Goal: Task Accomplishment & Management: Manage account settings

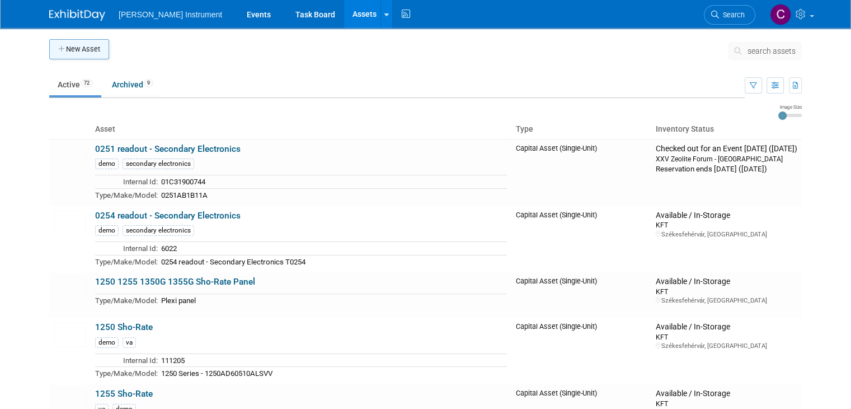
click at [85, 55] on button "New Asset" at bounding box center [79, 49] width 60 height 20
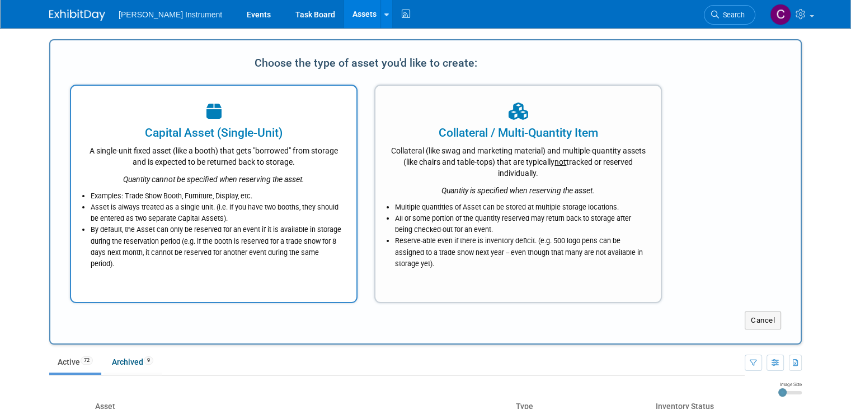
click at [166, 168] on div "Quantity cannot be specified when reserving the asset." at bounding box center [213, 175] width 257 height 17
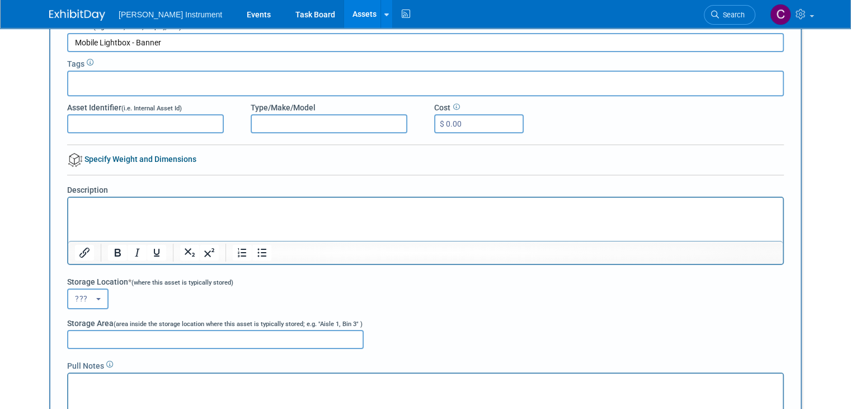
scroll to position [112, 0]
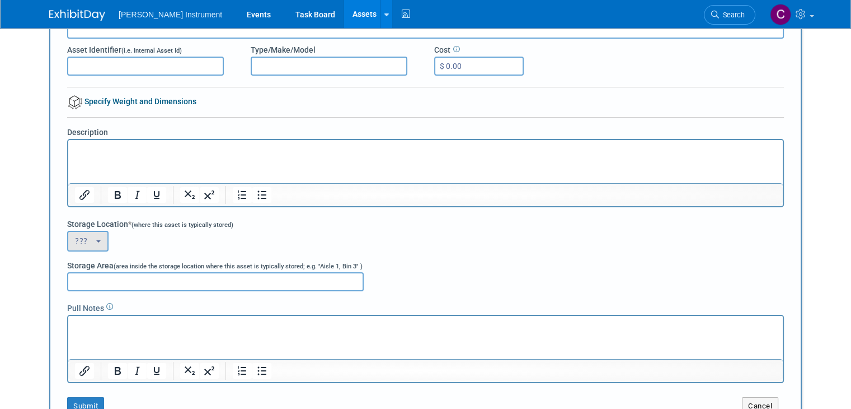
type input "Mobile Lightbox - Banner"
click at [96, 240] on b "button" at bounding box center [98, 241] width 4 height 2
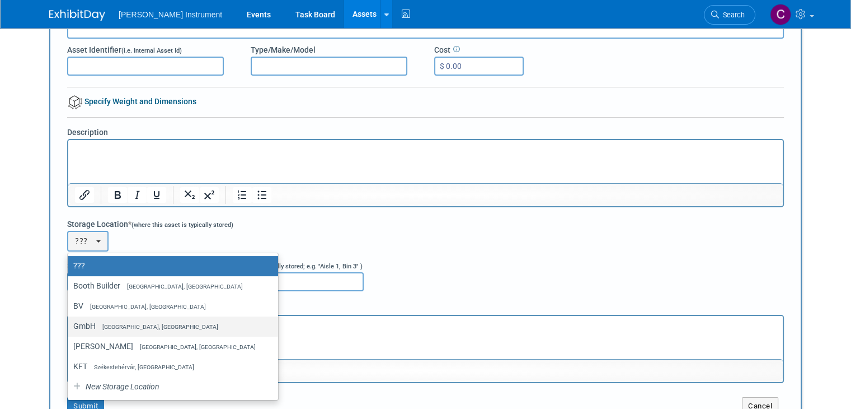
click at [96, 327] on span "[GEOGRAPHIC_DATA], [GEOGRAPHIC_DATA]" at bounding box center [157, 326] width 123 height 7
click at [69, 327] on input "GmbH Dresden, Germany" at bounding box center [65, 325] width 7 height 7
select select "11223882"
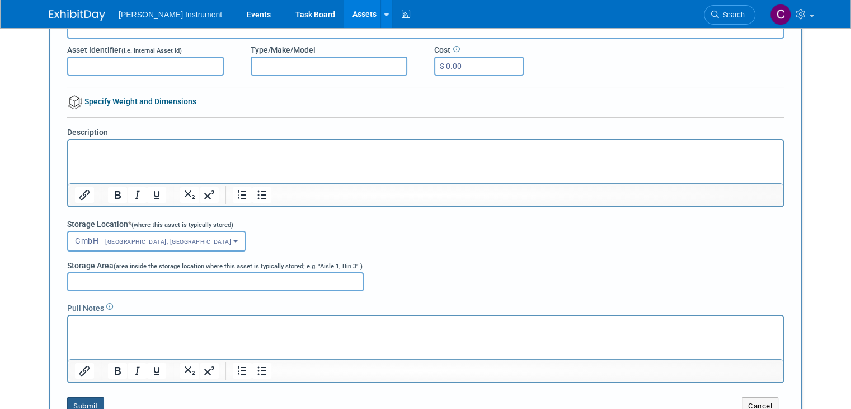
click at [79, 403] on button "Submit" at bounding box center [85, 406] width 37 height 18
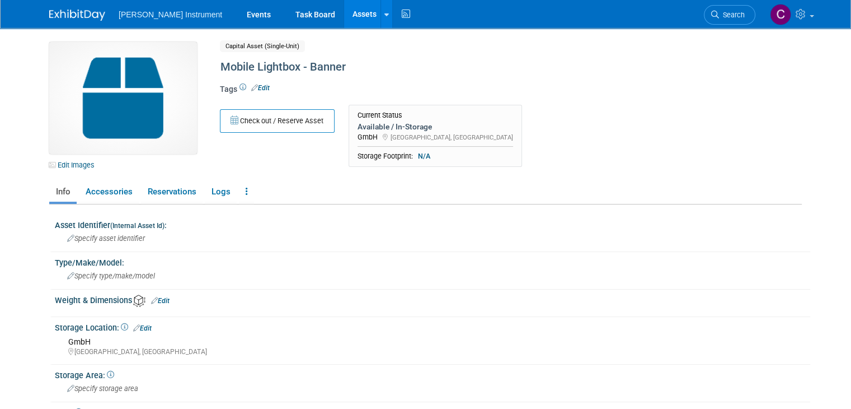
click at [344, 15] on link "Assets" at bounding box center [364, 14] width 41 height 28
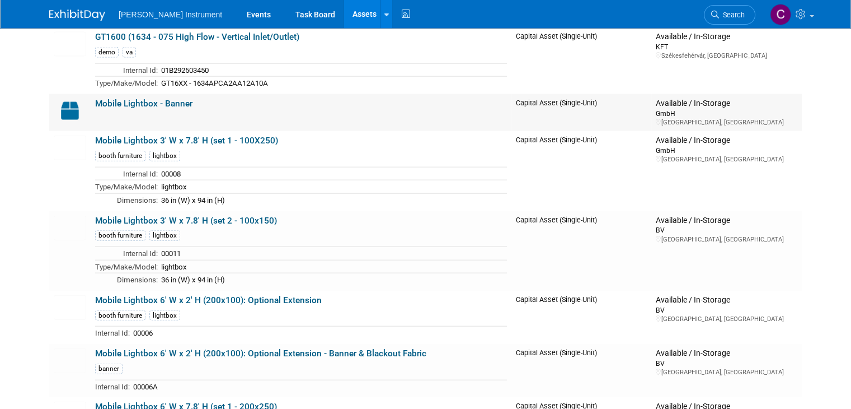
scroll to position [2574, 0]
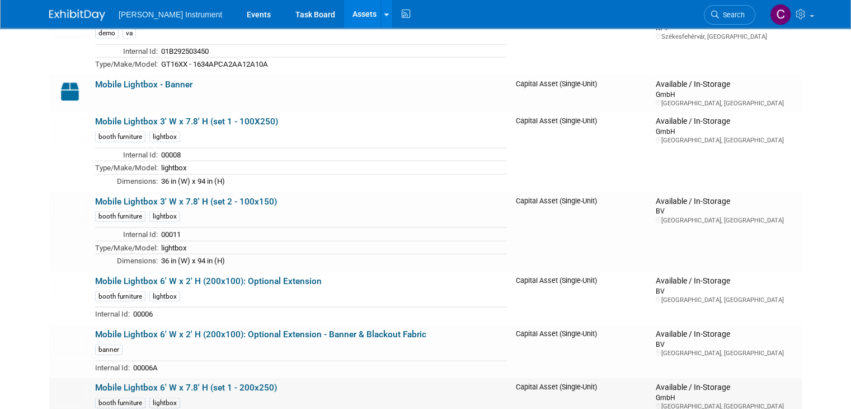
drag, startPoint x: 274, startPoint y: 370, endPoint x: 150, endPoint y: 373, distance: 124.3
click at [150, 378] on td "Mobile Lightbox 6' W x 7.8' H (set 1 - 200x250) booth furniture lightbox Intern…" at bounding box center [301, 417] width 421 height 79
copy link "6' W x 7.8' H (set 1 - 200x250)"
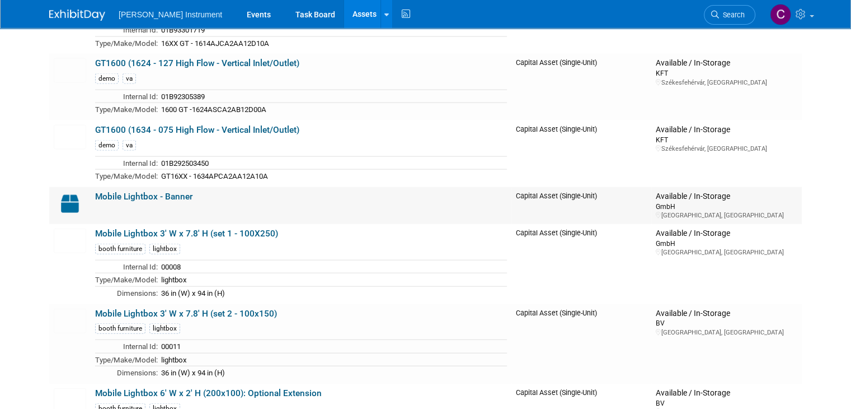
click at [168, 191] on link "Mobile Lightbox - Banner" at bounding box center [143, 196] width 97 height 10
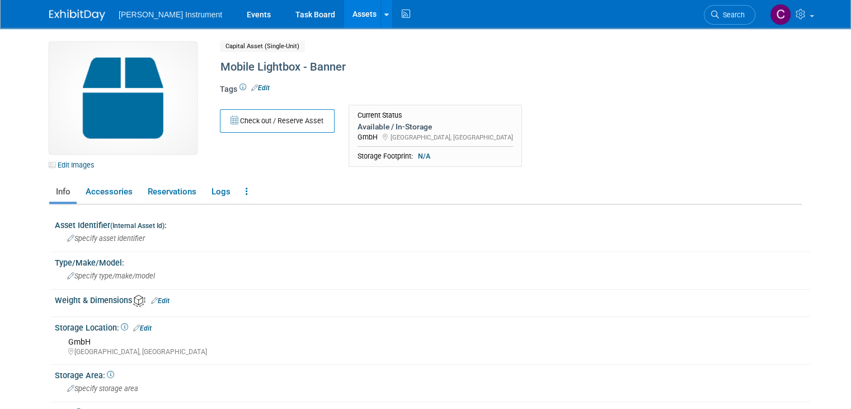
click at [257, 90] on link "Edit" at bounding box center [260, 88] width 18 height 8
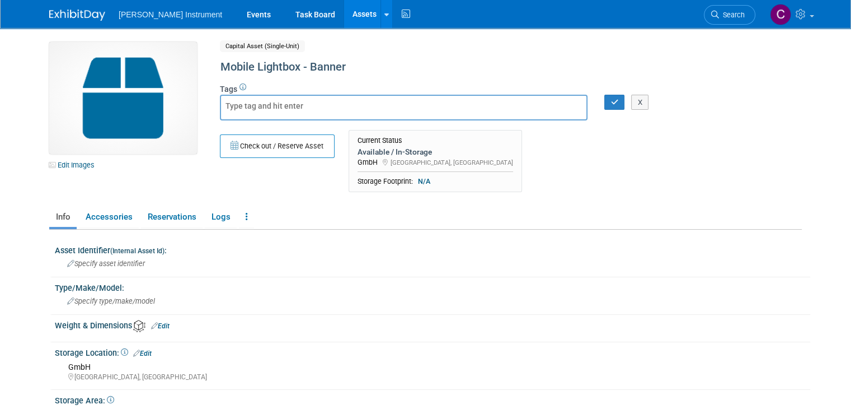
click at [382, 50] on div "Capital Asset (Single-Unit) Shared" at bounding box center [468, 46] width 496 height 9
click at [321, 73] on div "Mobile Lightbox - Banner" at bounding box center [467, 67] width 500 height 20
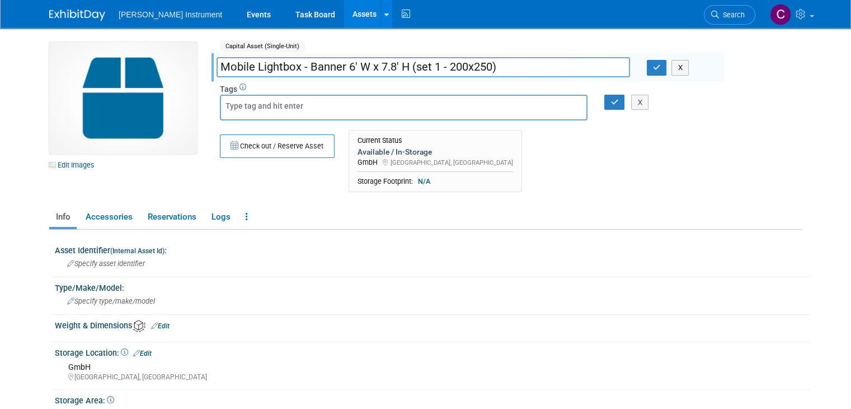
drag, startPoint x: 293, startPoint y: 64, endPoint x: 335, endPoint y: 66, distance: 42.6
click at [335, 66] on input "Mobile Lightbox - Banner 6' W x 7.8' H (set 1 - 200x250)" at bounding box center [424, 67] width 414 height 20
drag, startPoint x: 361, startPoint y: 70, endPoint x: 391, endPoint y: 65, distance: 30.6
click at [391, 65] on input "Mobile Lightbox 6' W x 7.8' H (set 1 - 200x250)" at bounding box center [424, 67] width 414 height 20
click at [417, 69] on input "Mobile Lightbox 6' W x 7.8' H (200x250)" at bounding box center [424, 67] width 414 height 20
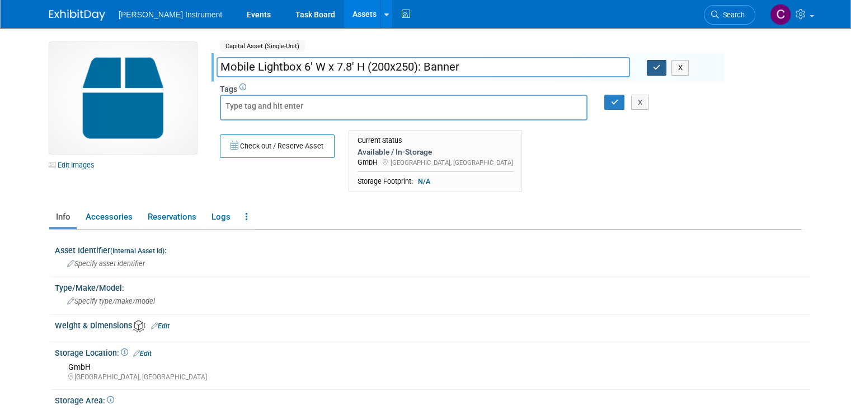
type input "Mobile Lightbox 6' W x 7.8' H (200x250): Banner"
click at [656, 65] on icon "button" at bounding box center [657, 67] width 8 height 7
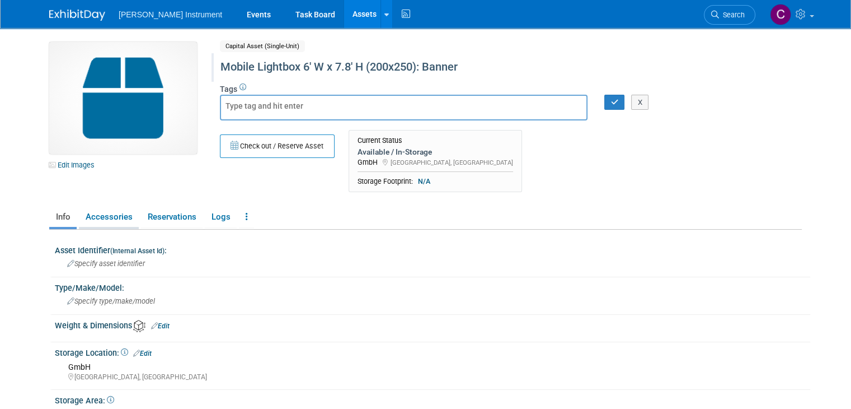
click at [106, 224] on link "Accessories" at bounding box center [109, 217] width 60 height 20
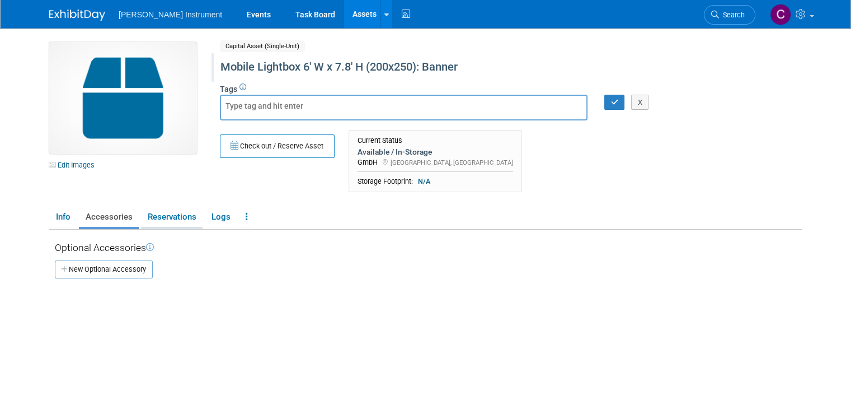
click at [152, 215] on link "Reservations" at bounding box center [172, 217] width 62 height 20
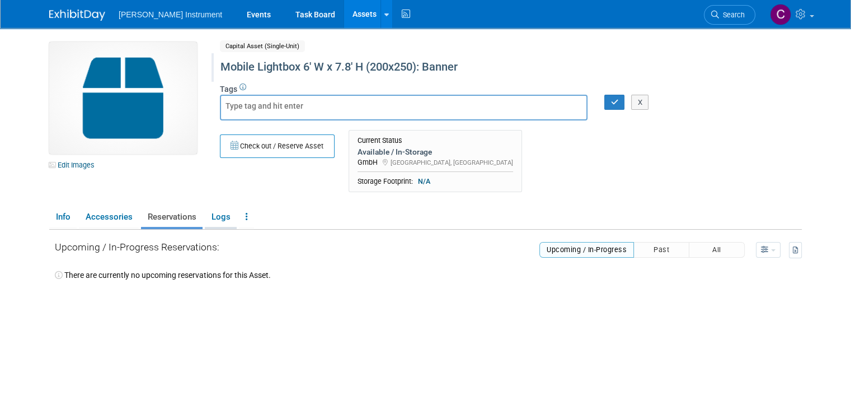
drag, startPoint x: 208, startPoint y: 219, endPoint x: 146, endPoint y: 210, distance: 63.3
click at [208, 218] on link "Logs" at bounding box center [221, 217] width 32 height 20
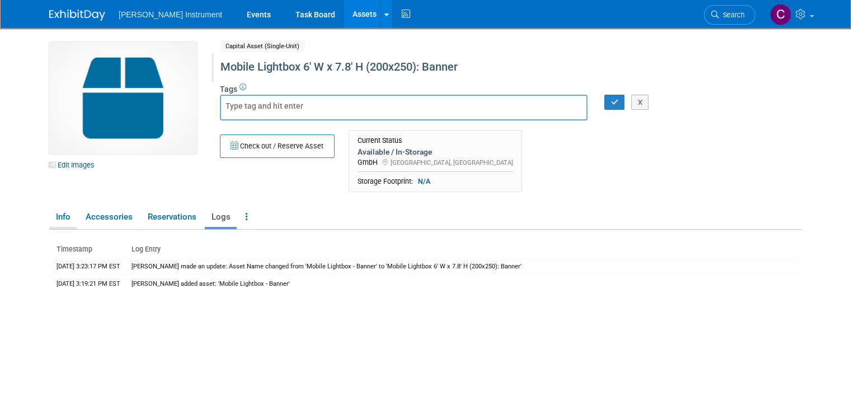
click at [58, 214] on link "Info" at bounding box center [62, 217] width 27 height 20
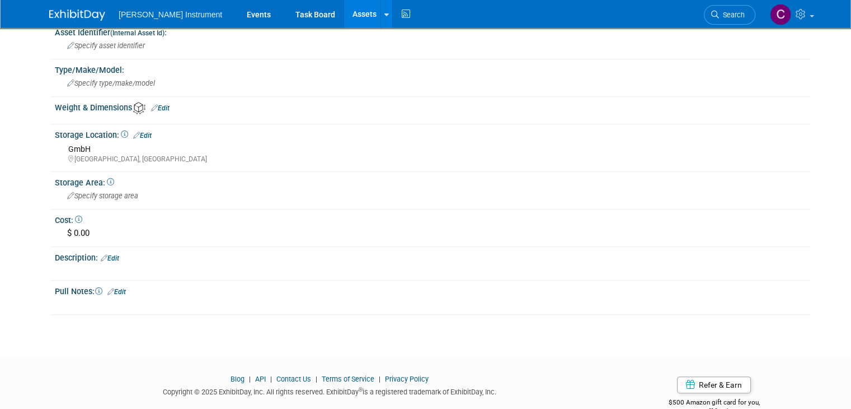
scroll to position [240, 0]
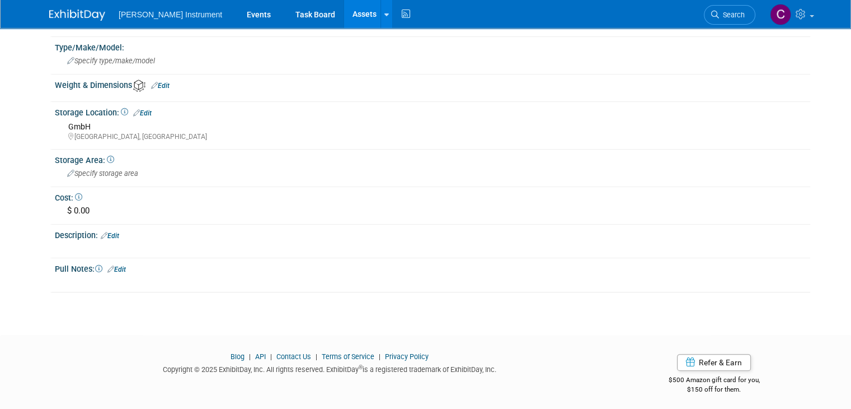
click at [105, 232] on link "Edit" at bounding box center [110, 236] width 18 height 8
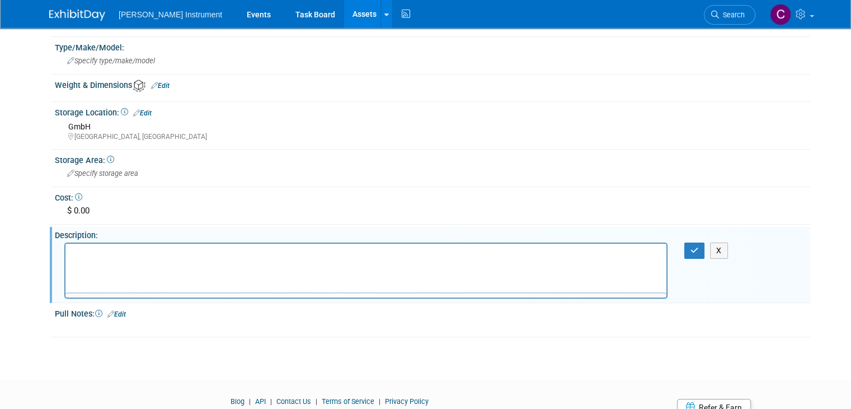
scroll to position [0, 0]
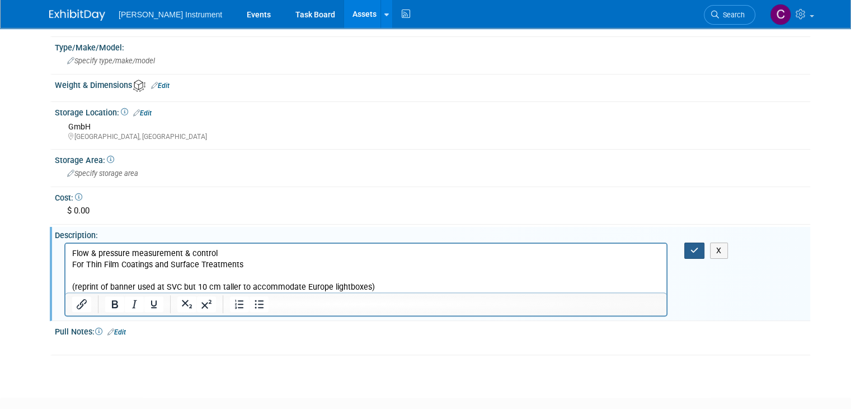
click at [699, 249] on icon "button" at bounding box center [695, 250] width 8 height 8
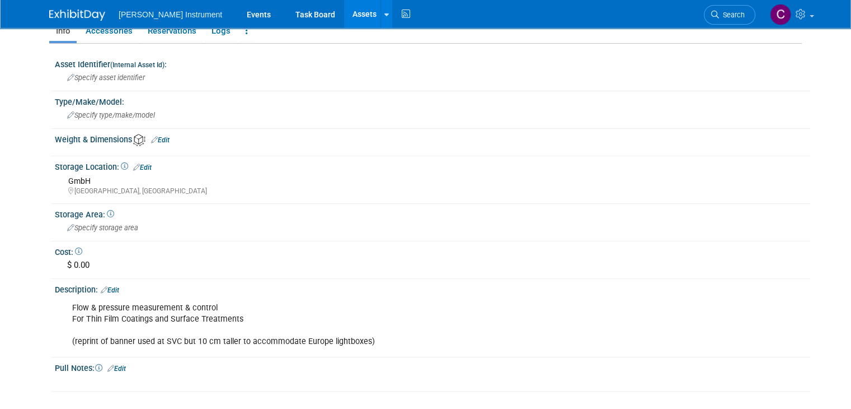
scroll to position [184, 0]
click at [111, 115] on span "Specify type/make/model" at bounding box center [111, 116] width 88 height 8
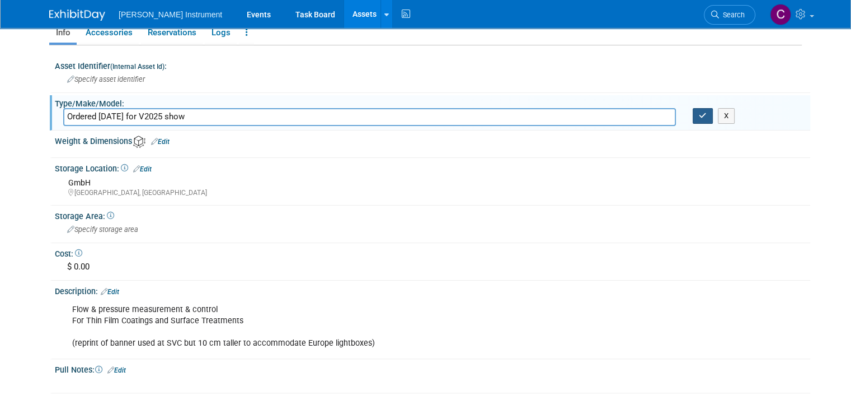
type input "Ordered [DATE] for V2025 show"
click at [707, 114] on icon "button" at bounding box center [703, 115] width 8 height 7
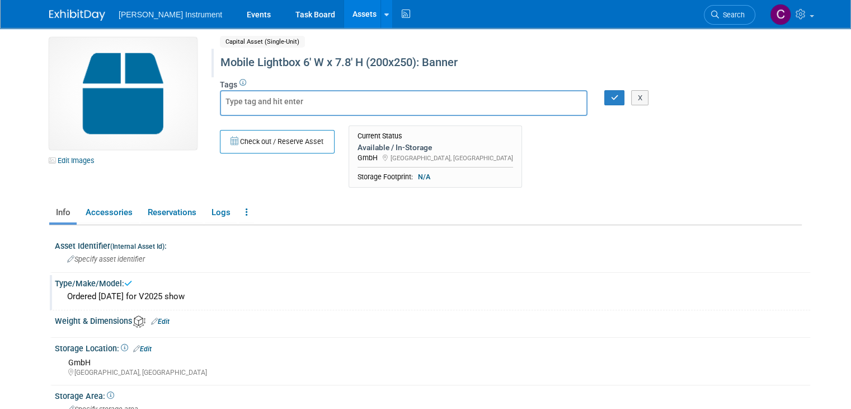
scroll to position [0, 0]
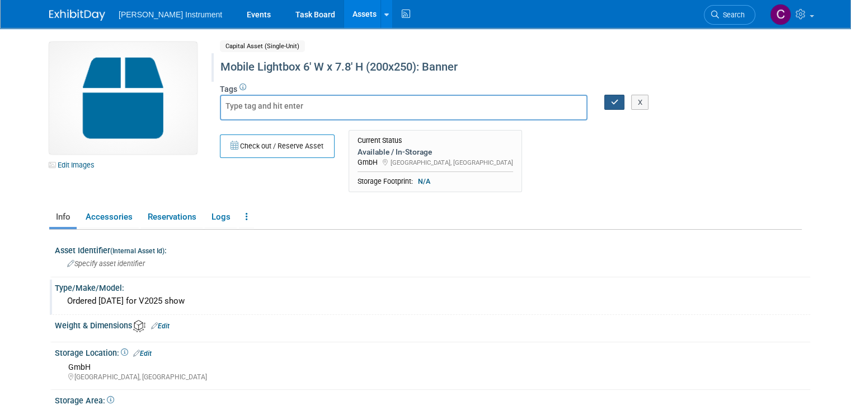
click at [616, 106] on button "button" at bounding box center [614, 103] width 20 height 16
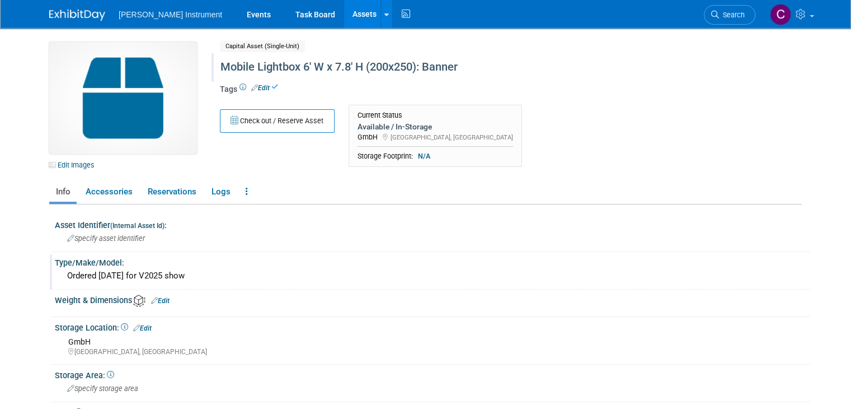
click at [344, 11] on link "Assets" at bounding box center [364, 14] width 41 height 28
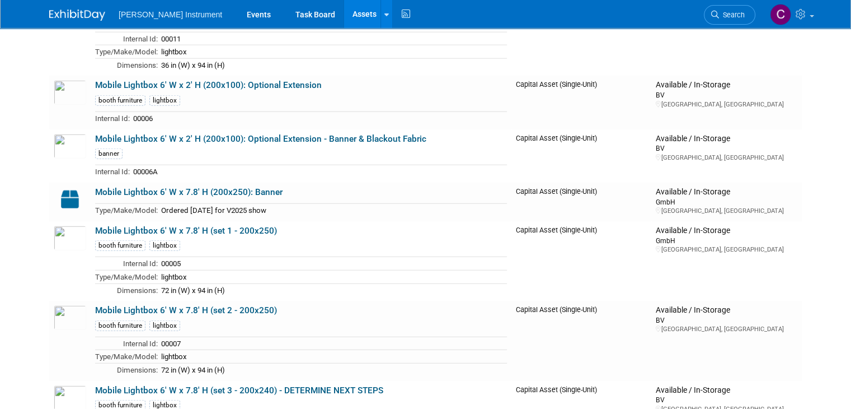
scroll to position [2742, 0]
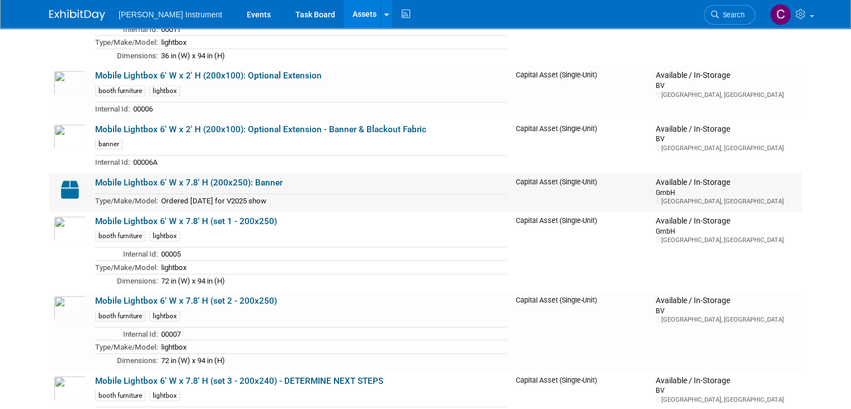
click at [267, 177] on link "Mobile Lightbox 6' W x 7.8' H (200x250): Banner" at bounding box center [188, 182] width 187 height 10
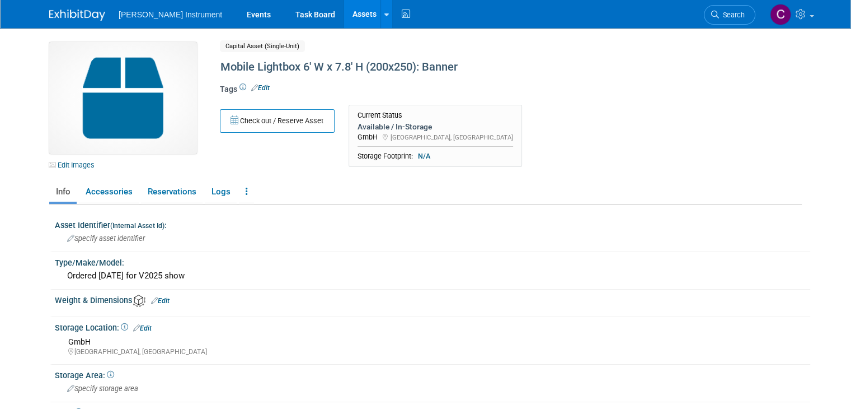
drag, startPoint x: 224, startPoint y: 91, endPoint x: 229, endPoint y: 86, distance: 6.7
click at [225, 90] on div "Tags Edit" at bounding box center [468, 92] width 496 height 19
click at [240, 86] on icon at bounding box center [243, 87] width 7 height 7
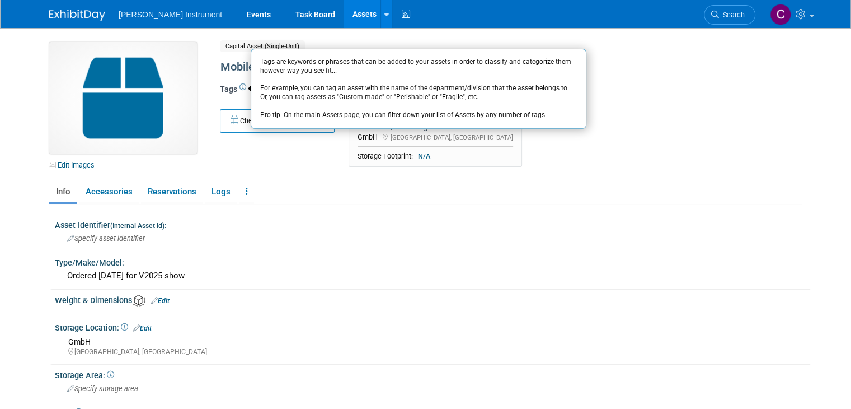
drag, startPoint x: 232, startPoint y: 100, endPoint x: 242, endPoint y: 92, distance: 12.7
click at [233, 99] on div "Tags Tags are keywords or phrases that can be added to your assets in order to …" at bounding box center [468, 92] width 496 height 19
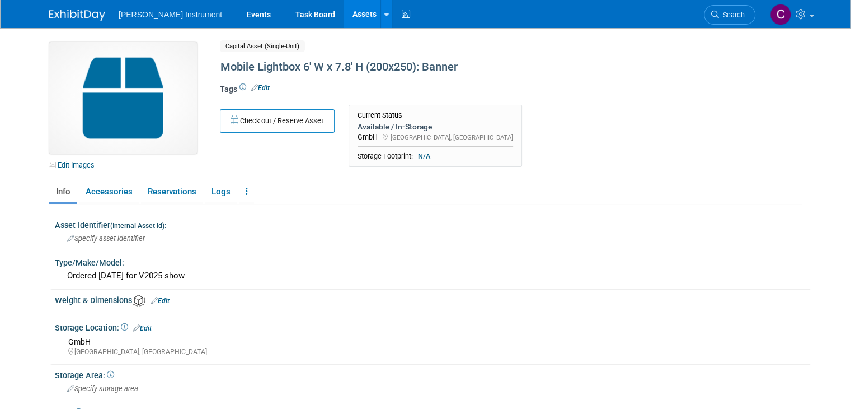
click at [251, 90] on link "Edit" at bounding box center [260, 88] width 18 height 8
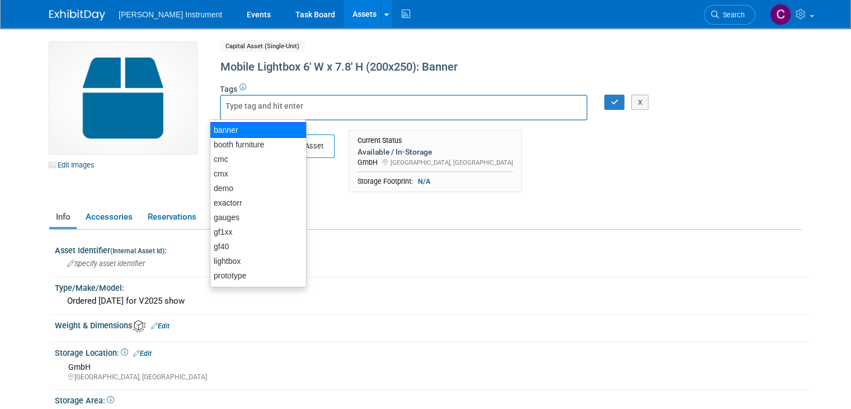
click at [253, 129] on div "banner" at bounding box center [258, 130] width 97 height 16
type input "banner"
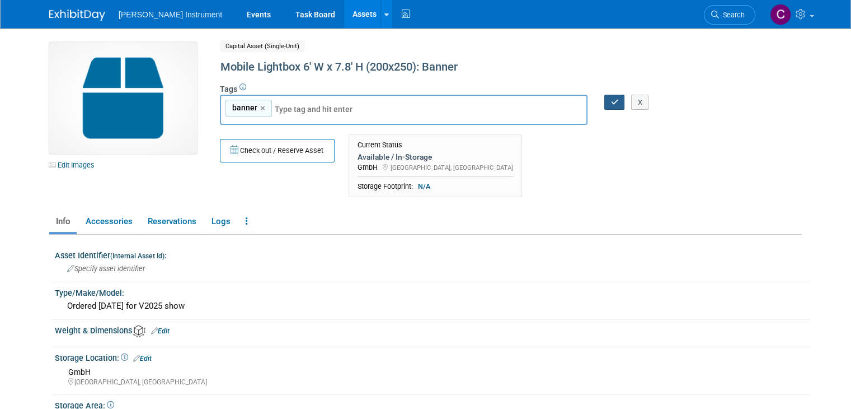
click at [609, 107] on button "button" at bounding box center [614, 103] width 20 height 16
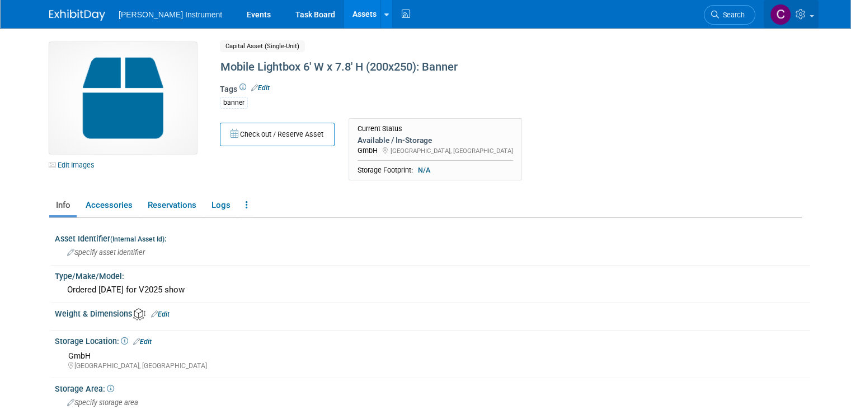
click at [819, 15] on link at bounding box center [791, 14] width 55 height 28
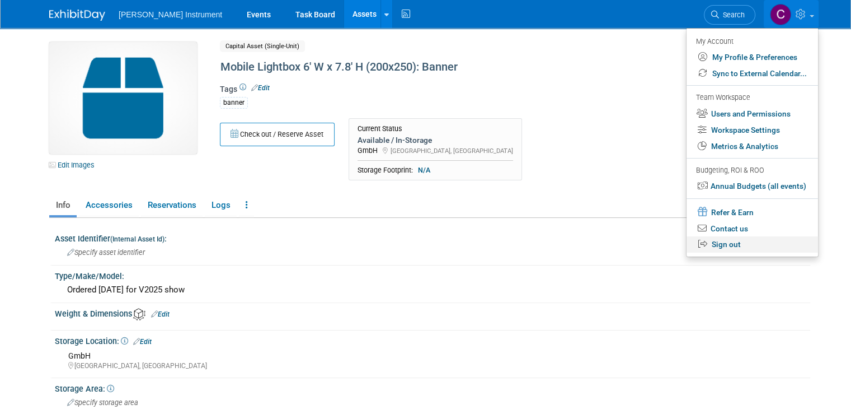
click at [726, 249] on link "Sign out" at bounding box center [753, 244] width 132 height 16
